Goal: Transaction & Acquisition: Purchase product/service

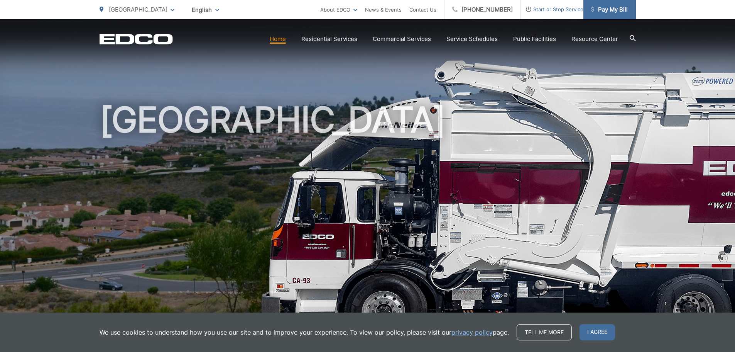
click at [608, 13] on span "Pay My Bill" at bounding box center [609, 9] width 37 height 9
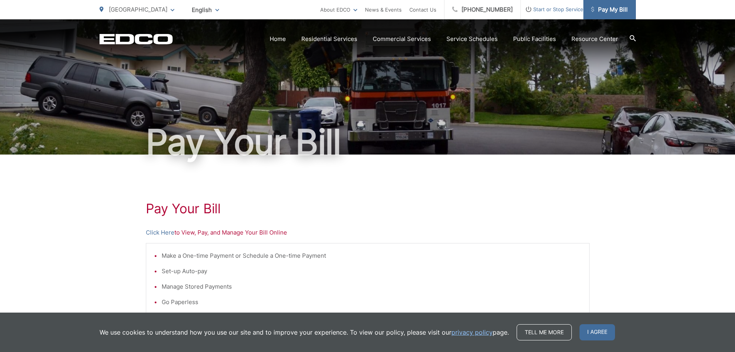
click at [610, 12] on span "Pay My Bill" at bounding box center [609, 9] width 37 height 9
click at [145, 232] on div "Pay Your [PERSON_NAME] Here to View, Pay, and Manage Your Bill Online Make a On…" at bounding box center [367, 327] width 735 height 347
click at [161, 232] on link "Click Here" at bounding box center [160, 232] width 29 height 9
